Goal: Information Seeking & Learning: Find contact information

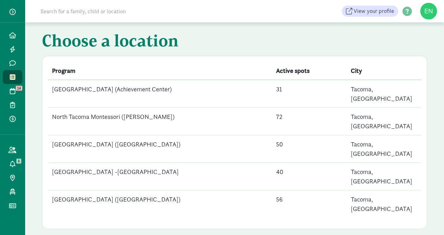
click at [158, 135] on td "[GEOGRAPHIC_DATA] ([GEOGRAPHIC_DATA])" at bounding box center [160, 149] width 224 height 28
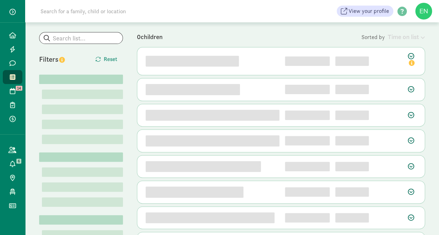
scroll to position [65, 0]
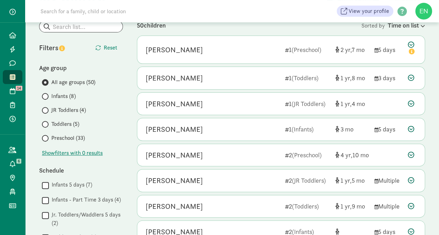
click at [67, 112] on span "JR Toddlers (4)" at bounding box center [68, 110] width 35 height 8
click at [46, 112] on input "JR Toddlers (4)" at bounding box center [44, 110] width 5 height 5
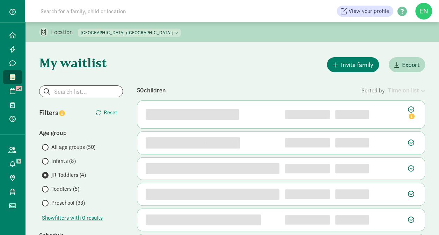
scroll to position [57, 0]
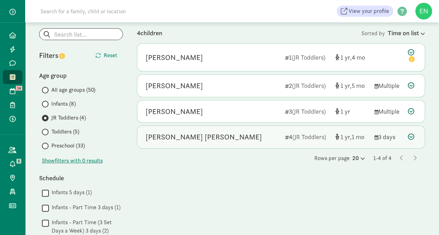
click at [274, 134] on div "Bowen Renner-Ko" at bounding box center [213, 137] width 134 height 11
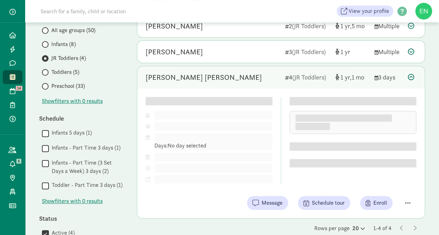
scroll to position [129, 0]
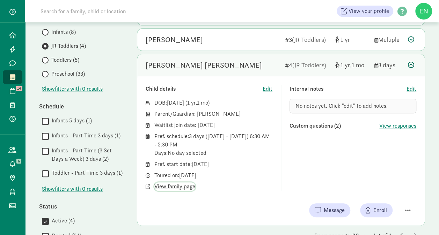
click at [192, 185] on span "View family page" at bounding box center [174, 187] width 41 height 8
click at [183, 73] on div "Bowen Renner-Ko 4 (JR Toddlers) 1 1 3 days" at bounding box center [280, 65] width 287 height 22
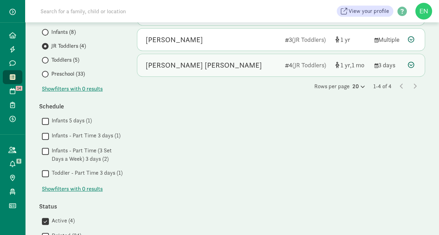
scroll to position [81, 0]
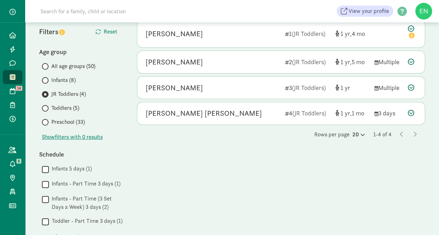
click at [71, 107] on span "Toddlers (5)" at bounding box center [65, 108] width 28 height 8
click at [46, 107] on input "Toddlers (5)" at bounding box center [44, 108] width 5 height 5
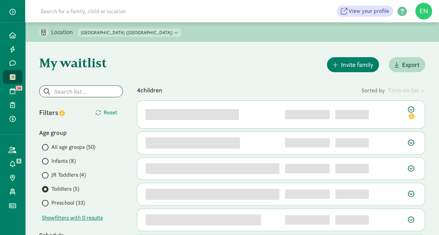
scroll to position [31, 0]
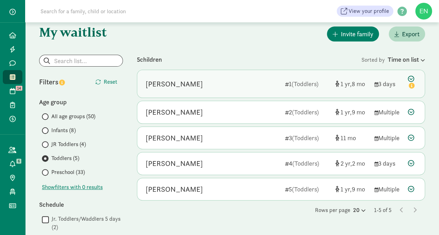
click at [213, 75] on div "Quade Vaughan 1 (Toddlers) 1 8 3 days" at bounding box center [280, 84] width 287 height 28
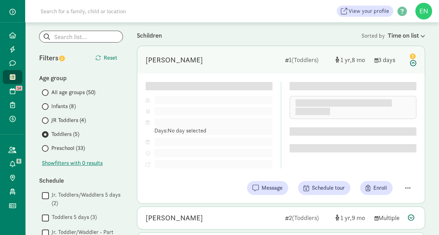
scroll to position [55, 0]
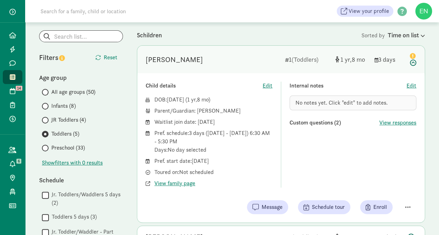
click at [205, 59] on div "Quade Vaughan" at bounding box center [213, 59] width 134 height 11
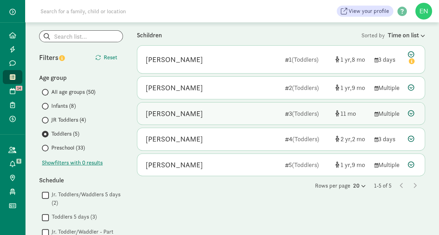
click at [203, 110] on div "Simon K" at bounding box center [213, 113] width 134 height 11
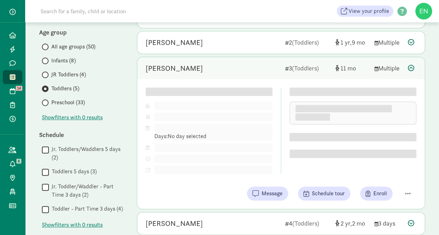
scroll to position [100, 0]
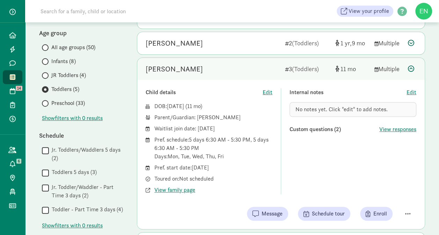
click at [217, 73] on div "Simon K" at bounding box center [213, 69] width 134 height 11
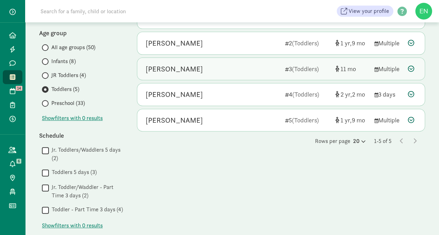
scroll to position [119, 0]
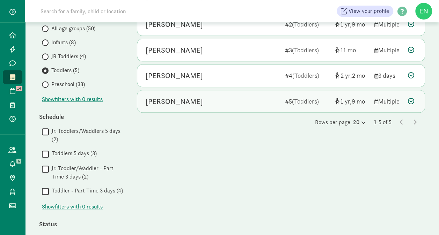
click at [216, 94] on div "Sara Meyer 5 (Toddlers) 1 9 Multiple" at bounding box center [280, 101] width 287 height 22
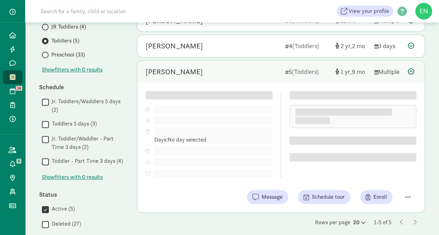
scroll to position [148, 0]
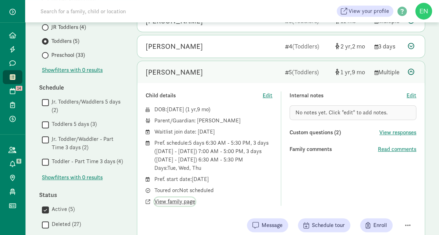
click at [177, 201] on span "View family page" at bounding box center [174, 202] width 41 height 8
click at [214, 74] on div "Sara Meyer" at bounding box center [213, 72] width 134 height 11
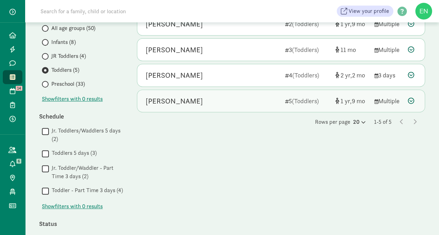
scroll to position [119, 0]
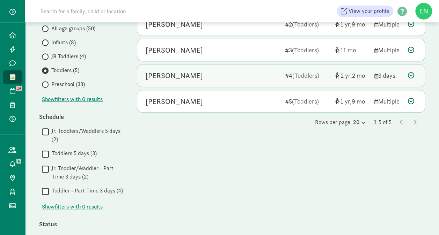
click at [215, 76] on div "Finley Ignacio" at bounding box center [213, 75] width 134 height 11
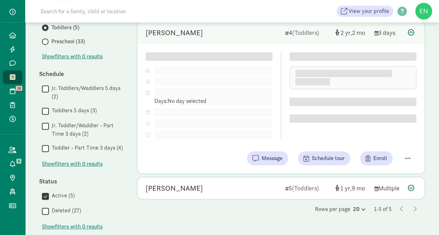
scroll to position [161, 0]
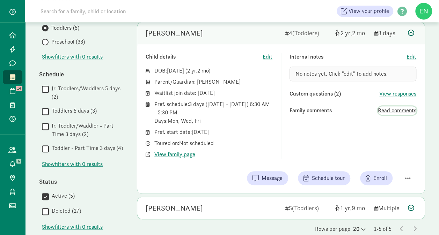
click at [390, 111] on span "Read comments" at bounding box center [397, 110] width 38 height 8
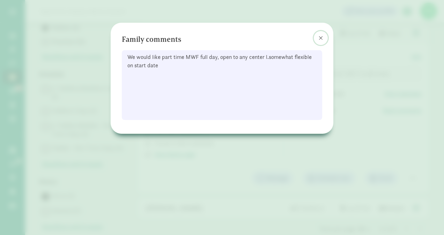
click at [325, 35] on button at bounding box center [321, 38] width 14 height 14
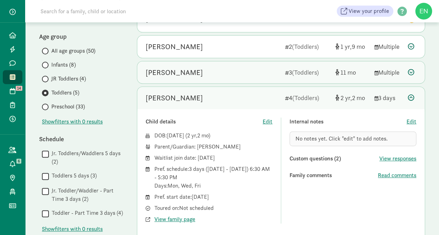
click at [246, 75] on div "Simon K" at bounding box center [213, 72] width 134 height 11
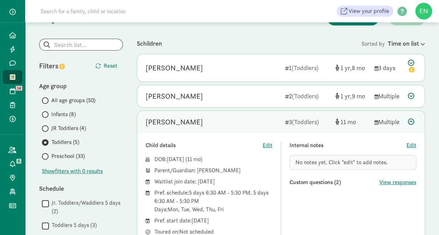
scroll to position [40, 0]
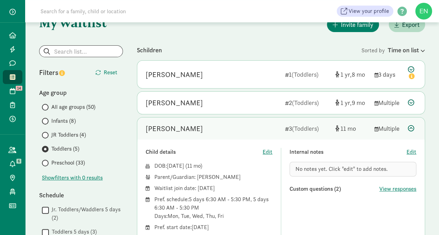
click at [232, 116] on div "Quade Vaughan 1 (Toddlers) 1 8 3 days Child details Edit DOB: Nov 23, 2023 ( 1 …" at bounding box center [281, 200] width 288 height 280
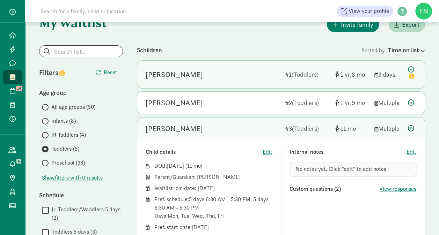
click at [250, 87] on div "Quade Vaughan 1 (Toddlers) 1 8 3 days" at bounding box center [280, 75] width 287 height 28
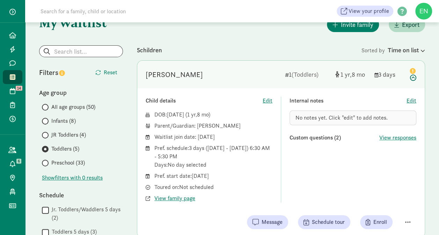
click at [81, 164] on span "Preschool (33)" at bounding box center [68, 163] width 34 height 8
click at [46, 164] on input "Preschool (33)" at bounding box center [44, 163] width 5 height 5
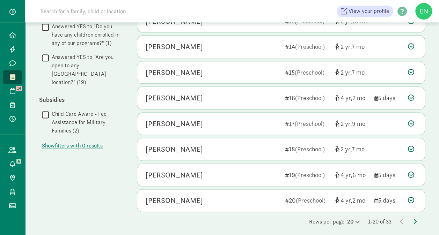
scroll to position [404, 0]
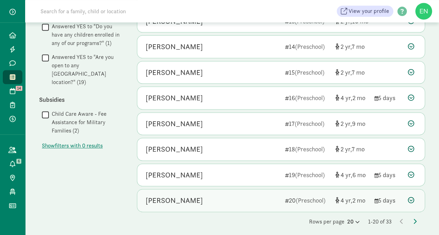
click at [301, 197] on span "(Preschool)" at bounding box center [311, 201] width 30 height 8
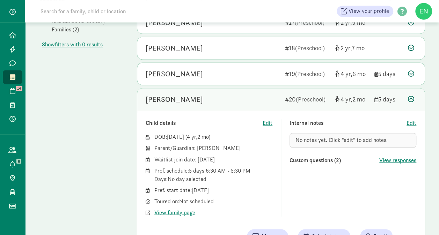
scroll to position [545, 0]
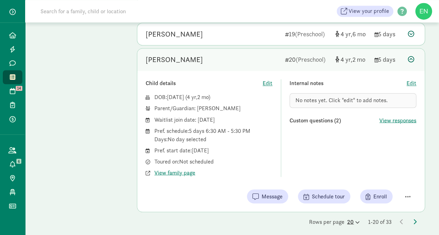
click at [347, 221] on div "20" at bounding box center [353, 222] width 13 height 8
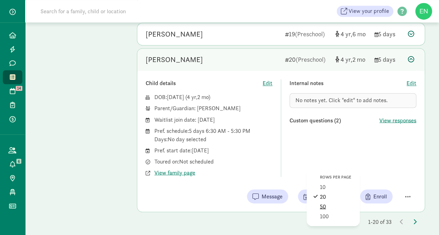
click at [331, 212] on div "50" at bounding box center [336, 216] width 33 height 8
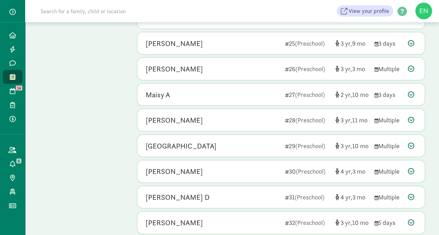
scroll to position [735, 0]
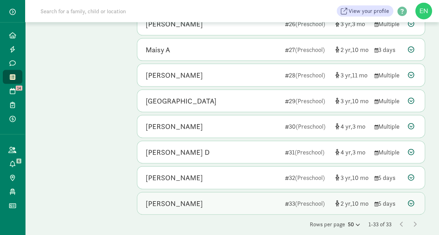
click at [247, 203] on div "Saoirse Mckenna 33 (Preschool) 2 10 5 days" at bounding box center [280, 204] width 287 height 22
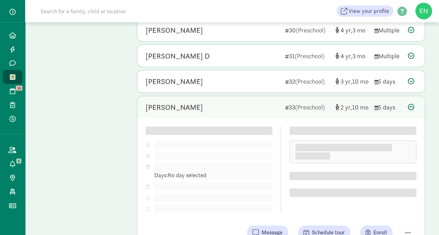
scroll to position [839, 0]
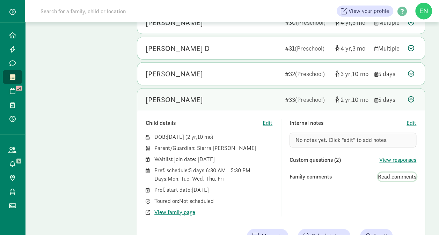
click at [387, 173] on span "Read comments" at bounding box center [397, 177] width 38 height 8
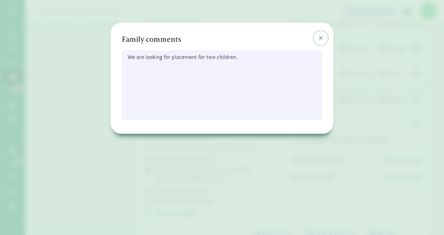
click at [321, 34] on button at bounding box center [321, 38] width 14 height 14
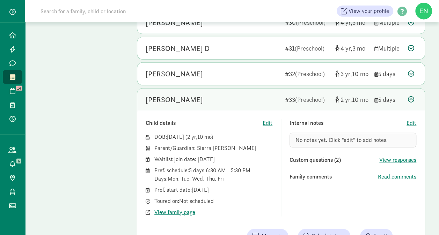
click at [226, 94] on div "Saoirse Mckenna" at bounding box center [213, 99] width 134 height 11
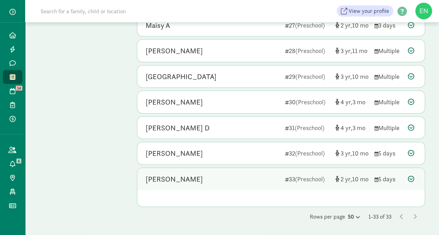
scroll to position [735, 0]
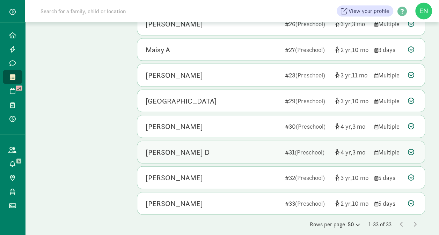
click at [255, 141] on div "Lucille D 31 (Preschool) 4 3 Multiple" at bounding box center [280, 152] width 287 height 22
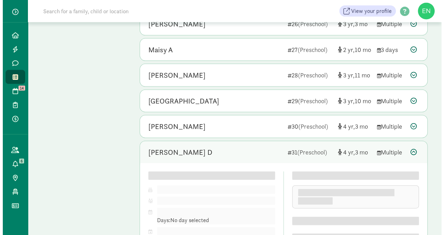
scroll to position [839, 0]
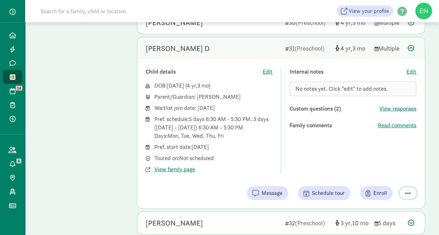
click at [408, 190] on span "button" at bounding box center [408, 193] width 6 height 6
click at [391, 171] on div "Remove from list" at bounding box center [383, 175] width 54 height 8
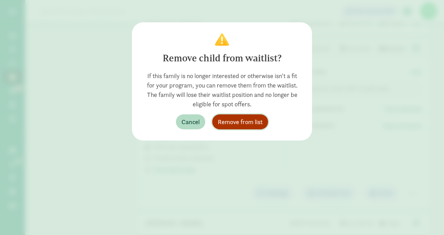
click at [256, 121] on span "Remove from list" at bounding box center [240, 121] width 45 height 9
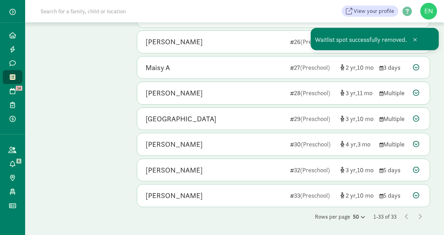
scroll to position [709, 0]
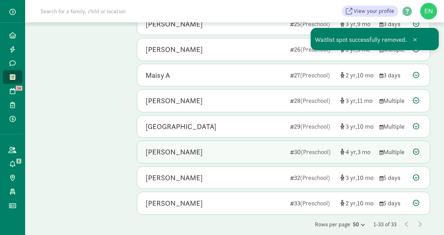
click at [345, 147] on div "4 3" at bounding box center [357, 151] width 34 height 9
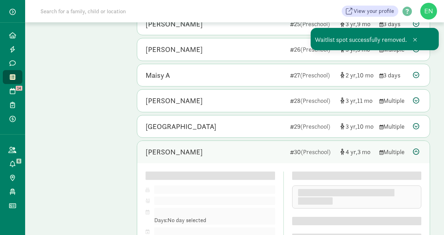
scroll to position [839, 0]
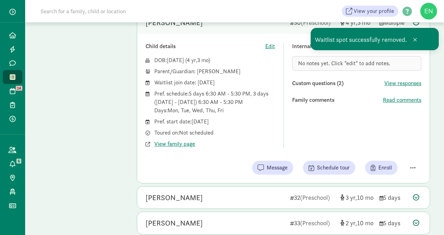
click at [413, 140] on div "Internal notes Edit No notes yet. Click "edit" to add notes. Custom questions (…" at bounding box center [356, 95] width 129 height 106
click at [412, 165] on span "button" at bounding box center [413, 168] width 6 height 6
click at [377, 146] on div "Remove from list" at bounding box center [388, 150] width 54 height 8
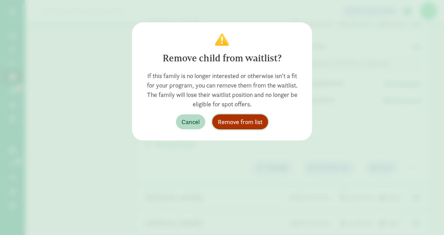
click at [247, 125] on span "Remove from list" at bounding box center [240, 121] width 45 height 9
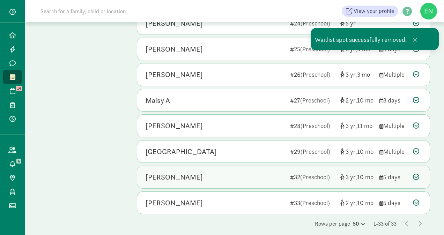
click at [224, 178] on div "Beatrice Gallagher 32 (Preschool) 3 10 5 days" at bounding box center [283, 177] width 292 height 22
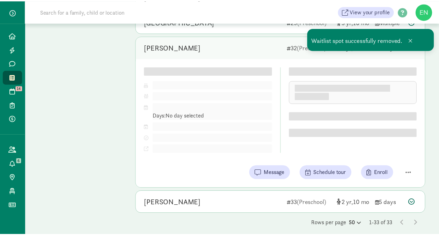
scroll to position [825, 0]
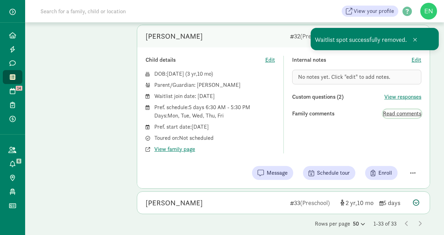
click at [405, 110] on span "Read comments" at bounding box center [402, 114] width 38 height 8
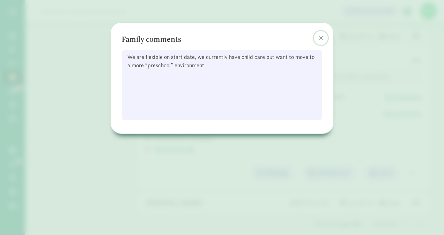
click at [320, 34] on button at bounding box center [321, 38] width 14 height 14
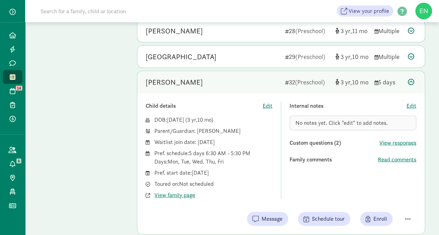
scroll to position [779, 0]
click at [177, 191] on span "View family page" at bounding box center [174, 195] width 41 height 8
click at [253, 71] on div "Beatrice Gallagher 32 (Preschool) 3 10 5 days" at bounding box center [280, 82] width 287 height 22
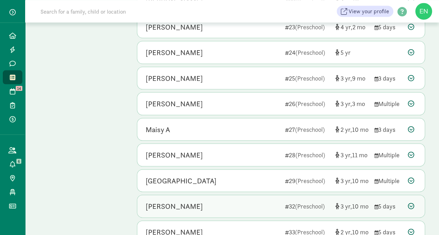
scroll to position [655, 0]
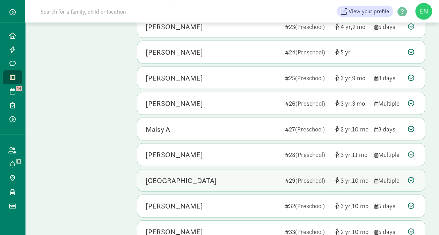
click at [220, 175] on div "Isla Poile" at bounding box center [213, 180] width 134 height 11
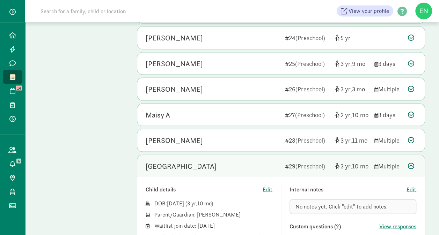
scroll to position [664, 0]
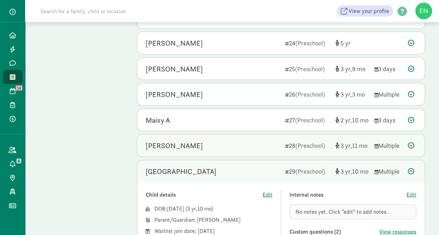
click at [246, 142] on div "Wesley Lewis" at bounding box center [213, 145] width 134 height 11
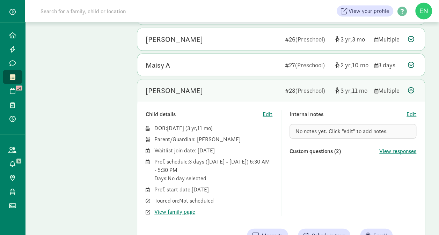
scroll to position [719, 0]
click at [185, 208] on span "View family page" at bounding box center [174, 212] width 41 height 8
click at [225, 80] on div "Wesley Lewis 28 (Preschool) 3 11 Multiple" at bounding box center [280, 91] width 287 height 22
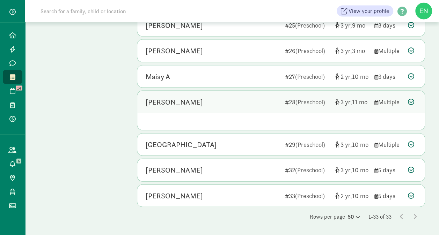
scroll to position [684, 0]
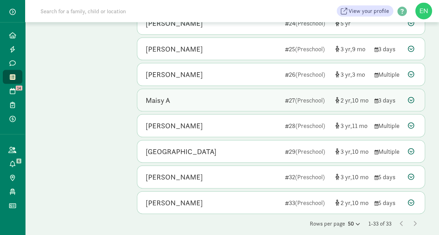
click at [223, 98] on div "Maisy A" at bounding box center [213, 100] width 134 height 11
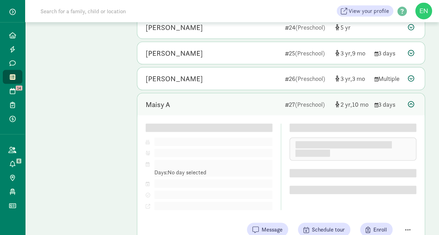
scroll to position [651, 0]
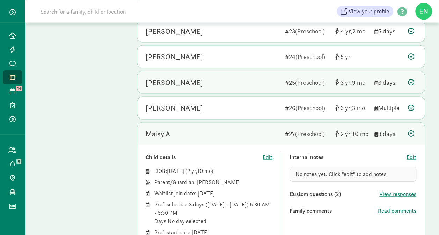
click at [234, 81] on div "Daphne Custer" at bounding box center [213, 82] width 134 height 11
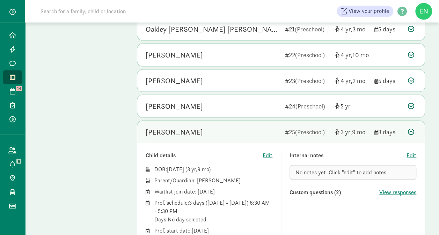
scroll to position [572, 0]
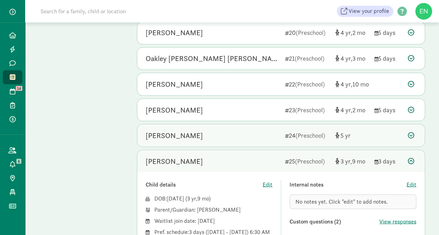
click at [323, 131] on span "(Preschool)" at bounding box center [310, 135] width 30 height 8
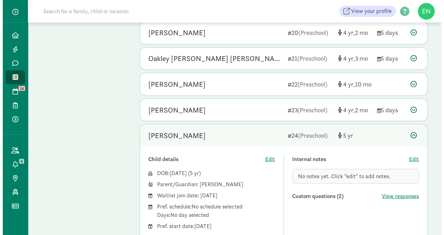
scroll to position [644, 0]
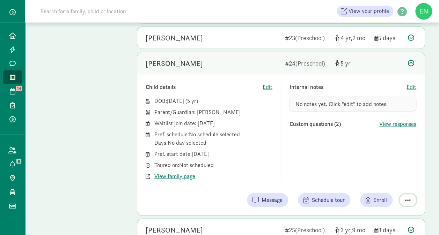
click at [408, 197] on span "button" at bounding box center [408, 200] width 6 height 6
click at [382, 178] on div "Remove from list" at bounding box center [383, 182] width 54 height 8
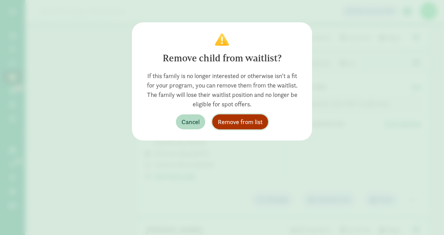
click at [254, 126] on span "Remove from list" at bounding box center [240, 121] width 45 height 9
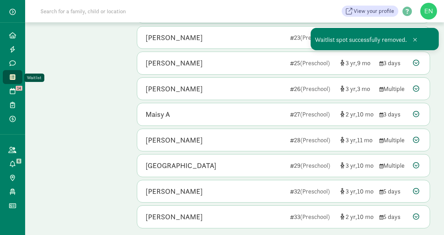
click at [7, 79] on link "Waitlist" at bounding box center [13, 77] width 20 height 14
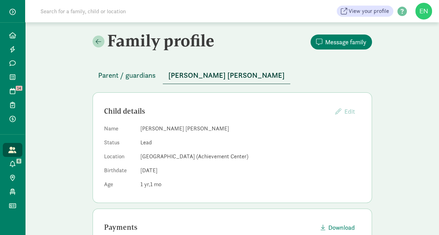
scroll to position [18, 0]
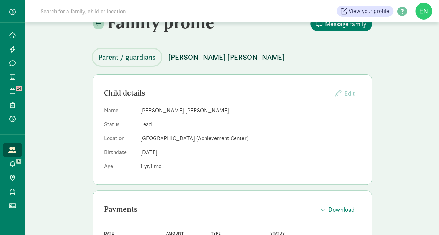
click at [141, 54] on span "Parent / guardians" at bounding box center [127, 57] width 58 height 11
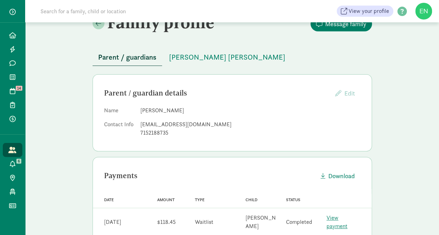
scroll to position [21, 0]
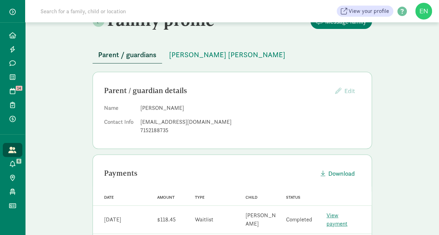
click at [184, 123] on div "ko.angela89@gmail.com" at bounding box center [250, 122] width 220 height 8
copy dd "ko.angela89@gmail.com"
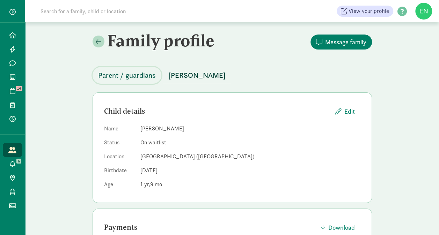
click at [128, 73] on span "Parent / guardians" at bounding box center [127, 75] width 58 height 11
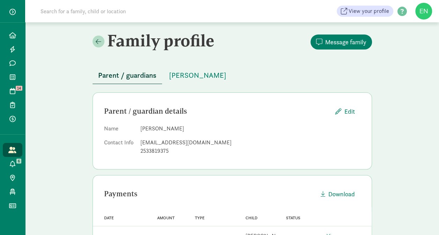
click at [146, 140] on div "akve.77@gmail.com" at bounding box center [250, 143] width 220 height 8
copy dd "akve.77@gmail.com"
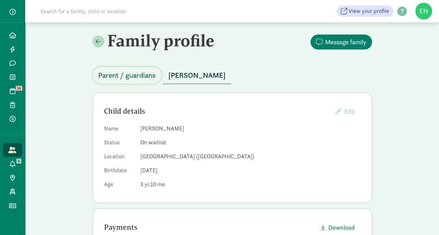
click at [129, 75] on span "Parent / guardians" at bounding box center [127, 75] width 58 height 11
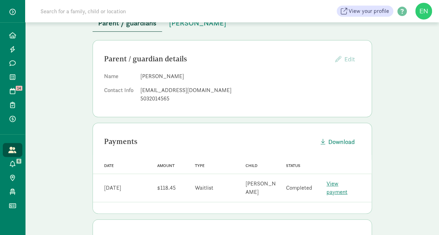
scroll to position [55, 0]
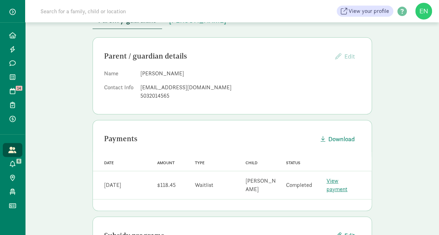
click at [170, 88] on div "kaywgee@gmail.com" at bounding box center [250, 87] width 220 height 8
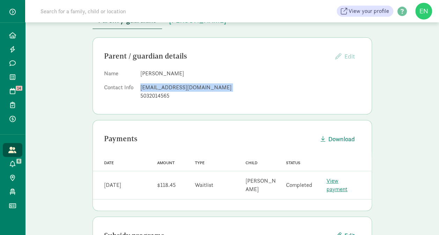
click at [170, 88] on div "kaywgee@gmail.com" at bounding box center [250, 87] width 220 height 8
copy dd "kaywgee@gmail.com"
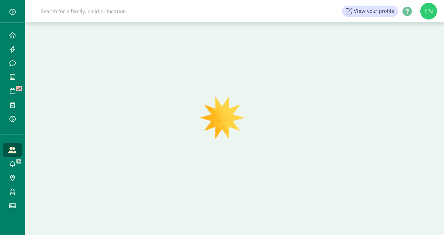
click at [160, 76] on div at bounding box center [234, 128] width 419 height 213
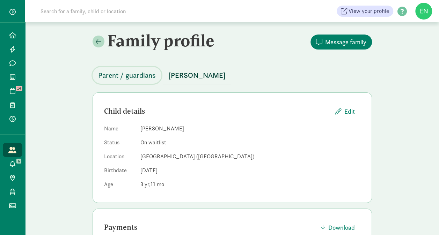
click at [139, 77] on span "Parent / guardians" at bounding box center [127, 75] width 58 height 11
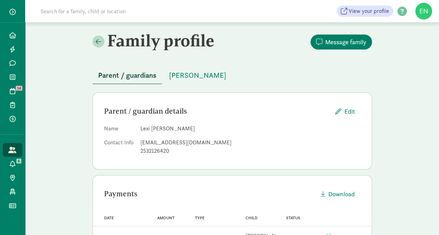
click at [158, 141] on div "breweralel@gmail.com" at bounding box center [250, 143] width 220 height 8
copy dd "breweralel@gmail.com"
click at [83, 12] on input at bounding box center [134, 11] width 196 height 14
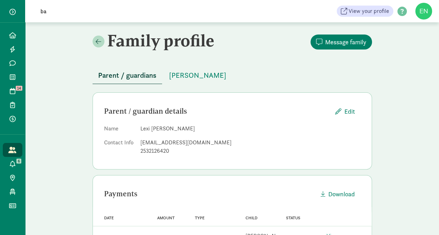
type input "b"
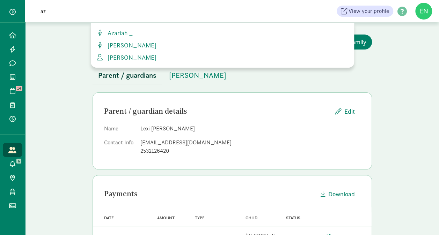
type input "a"
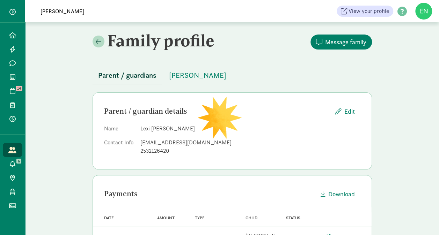
type input "sharon"
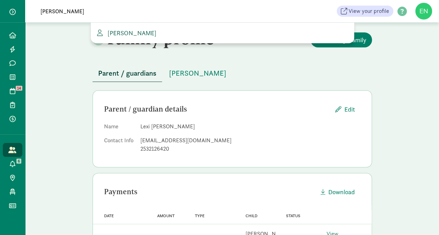
scroll to position [1, 0]
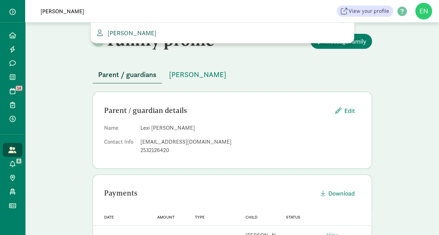
click at [141, 36] on span "[PERSON_NAME]" at bounding box center [131, 33] width 52 height 8
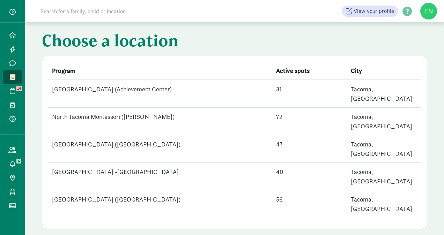
click at [126, 191] on td "[GEOGRAPHIC_DATA] ([GEOGRAPHIC_DATA])" at bounding box center [160, 205] width 224 height 28
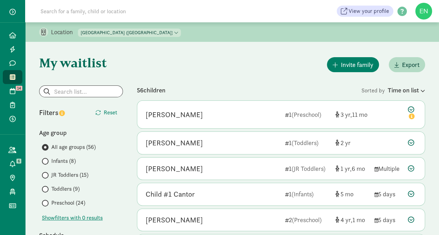
click at [110, 10] on input at bounding box center [134, 11] width 196 height 14
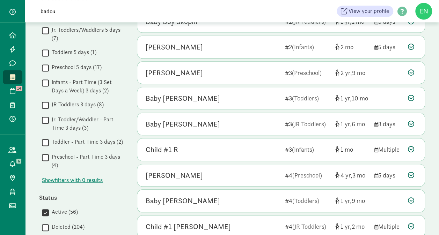
scroll to position [328, 0]
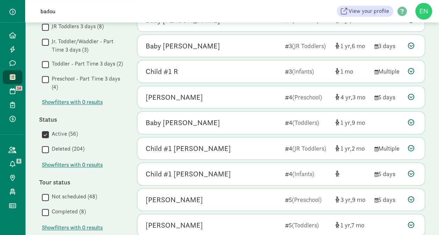
type input "badou"
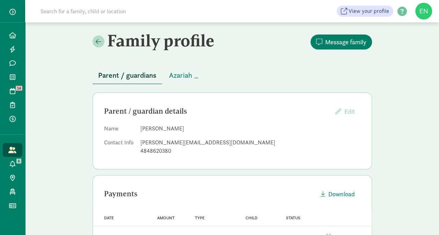
scroll to position [17, 0]
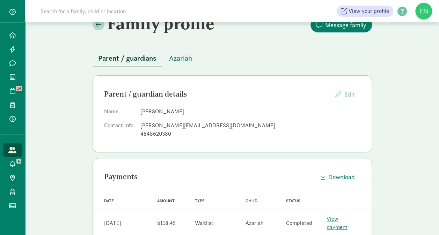
click at [123, 13] on input at bounding box center [134, 11] width 196 height 14
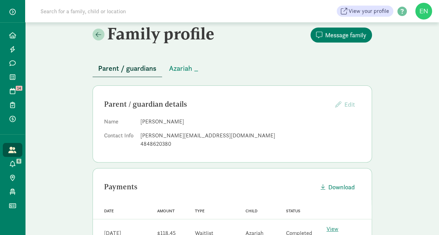
scroll to position [5, 0]
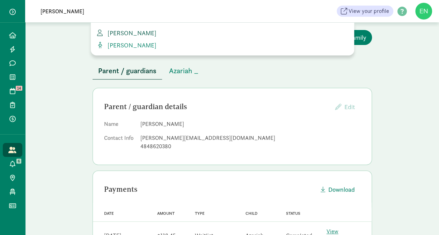
type input "saager"
click at [142, 35] on span "Allison Saager" at bounding box center [131, 33] width 52 height 8
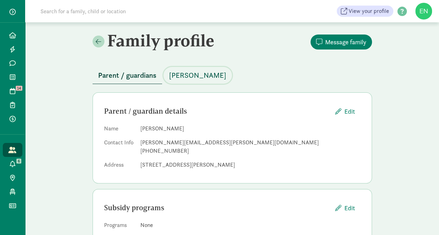
click at [195, 75] on span "Martin Saager" at bounding box center [197, 75] width 57 height 11
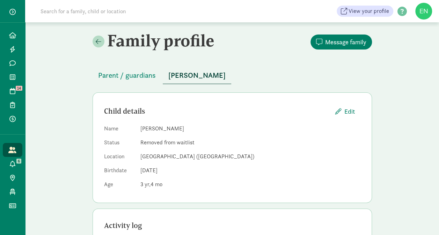
click at [93, 13] on input at bounding box center [134, 11] width 196 height 14
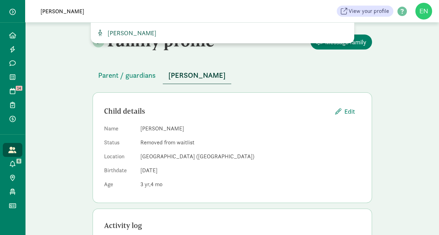
type input "carter"
click at [134, 33] on span "[PERSON_NAME]" at bounding box center [131, 33] width 52 height 8
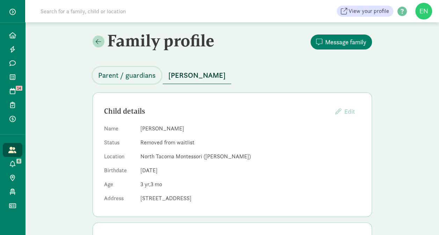
click at [126, 80] on span "Parent / guardians" at bounding box center [127, 75] width 58 height 11
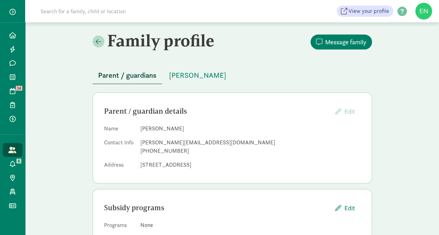
scroll to position [22, 0]
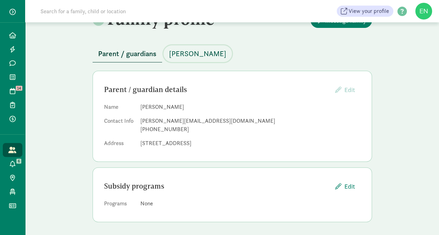
click at [195, 58] on span "[PERSON_NAME]" at bounding box center [197, 53] width 57 height 11
